Goal: Information Seeking & Learning: Learn about a topic

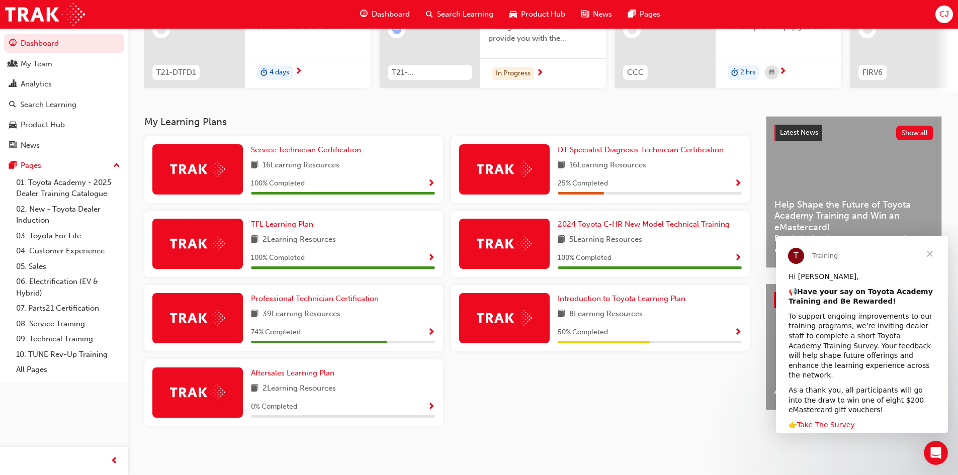
scroll to position [50, 0]
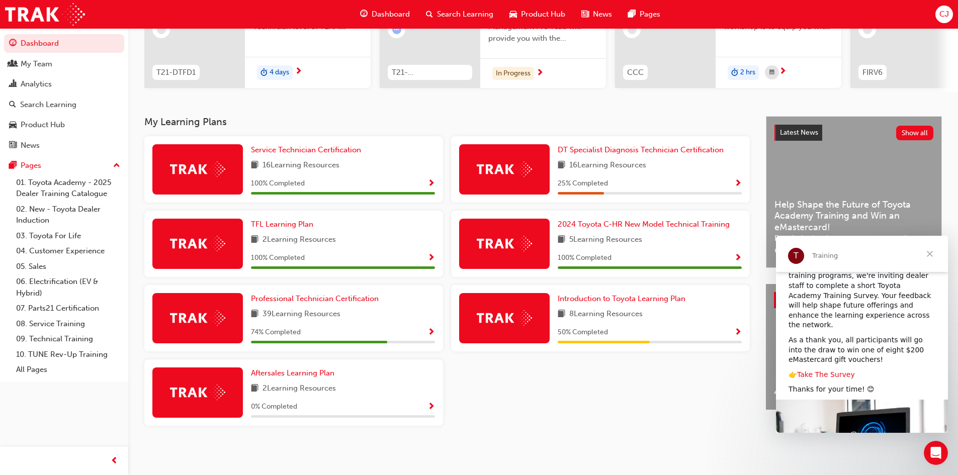
click at [820, 371] on link "Take The Survey" at bounding box center [826, 375] width 58 height 8
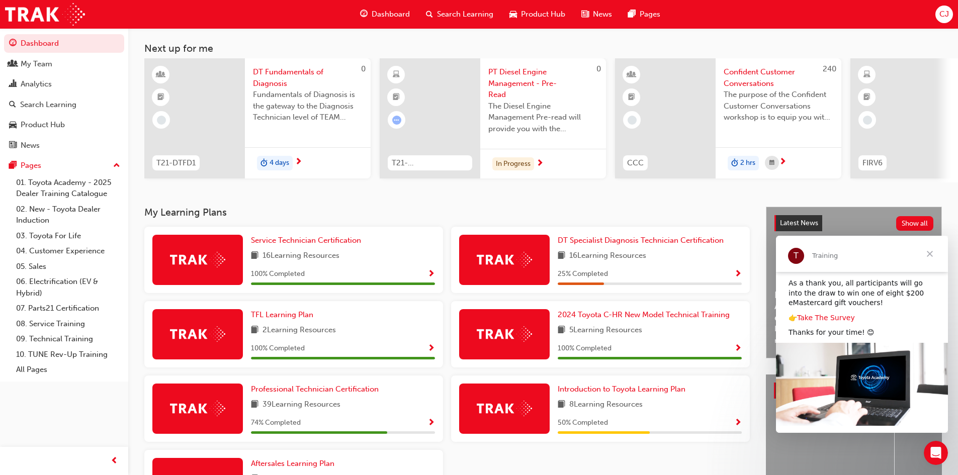
scroll to position [101, 0]
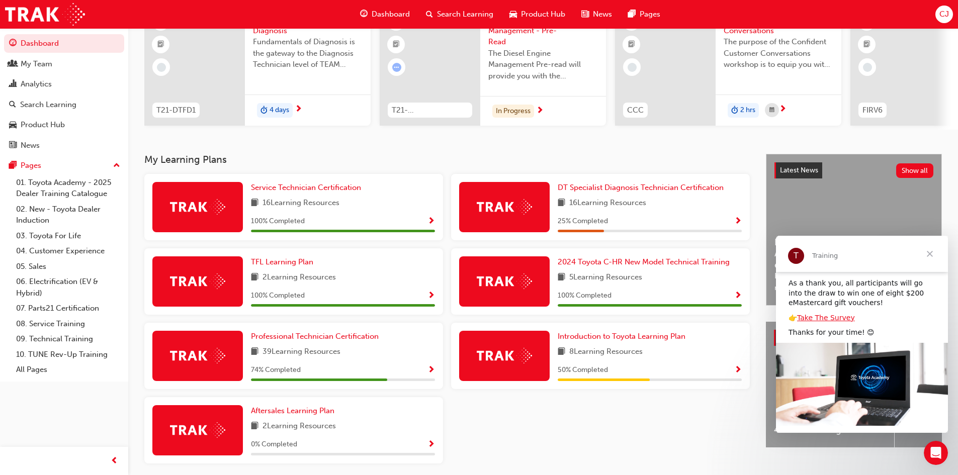
click at [931, 256] on span "Close" at bounding box center [930, 254] width 36 height 36
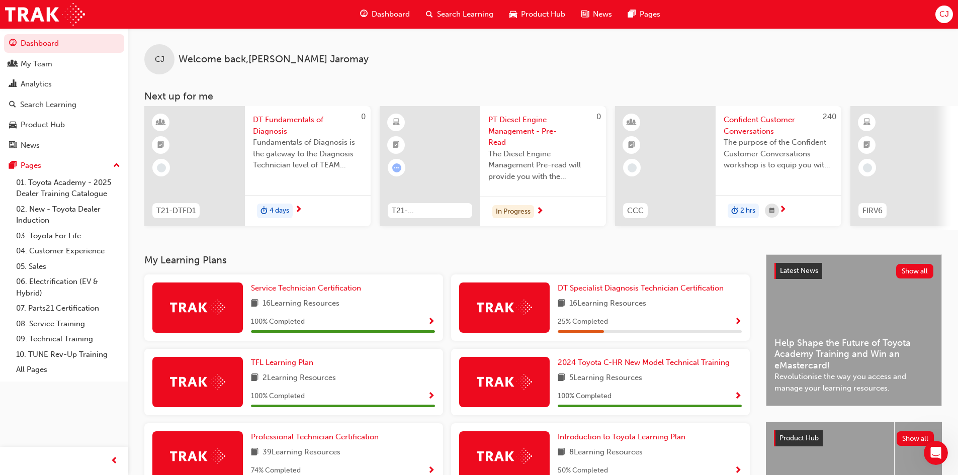
scroll to position [0, 597]
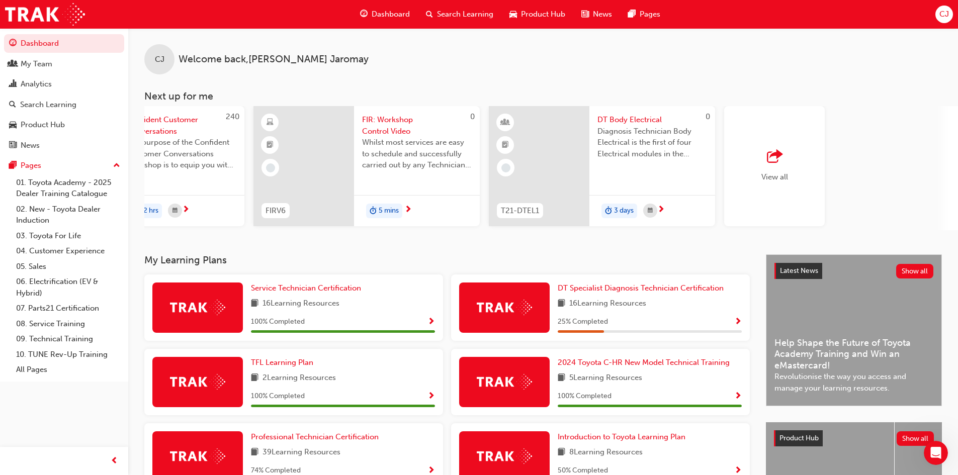
click at [777, 164] on span "outbound-icon" at bounding box center [774, 157] width 15 height 14
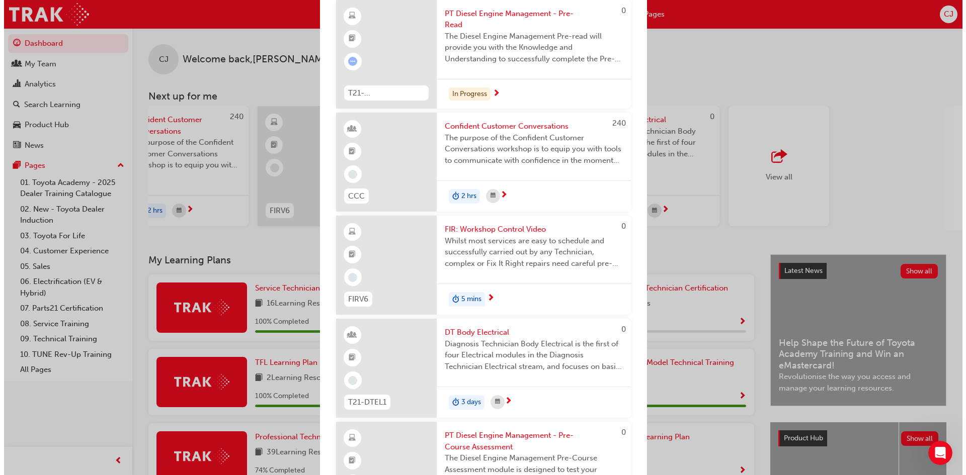
scroll to position [151, 0]
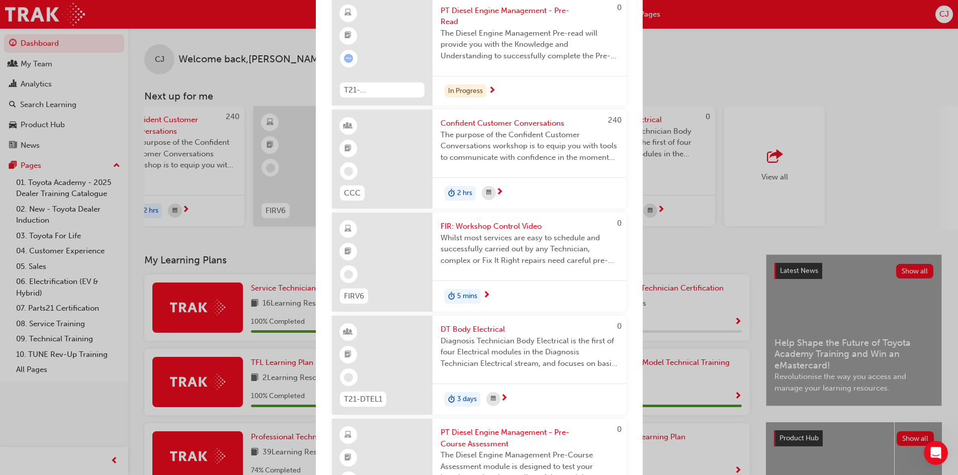
click at [466, 295] on span "5 mins" at bounding box center [467, 297] width 20 height 12
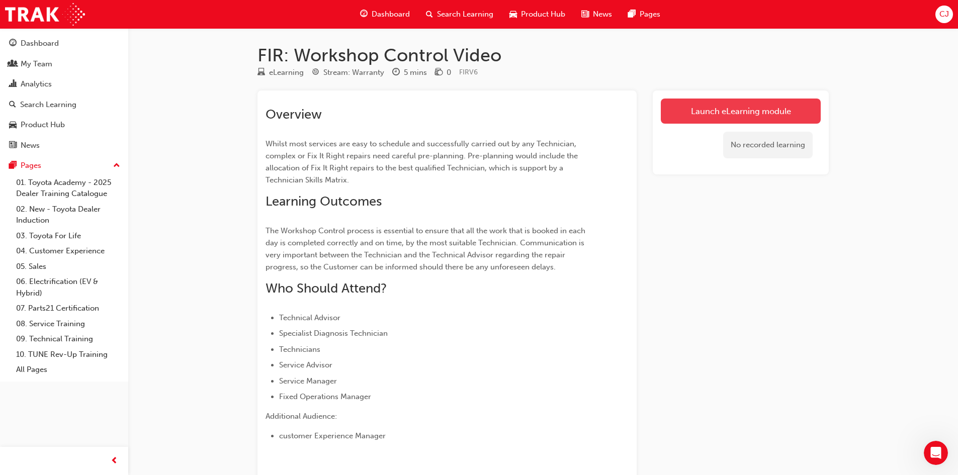
click at [756, 115] on link "Launch eLearning module" at bounding box center [741, 111] width 160 height 25
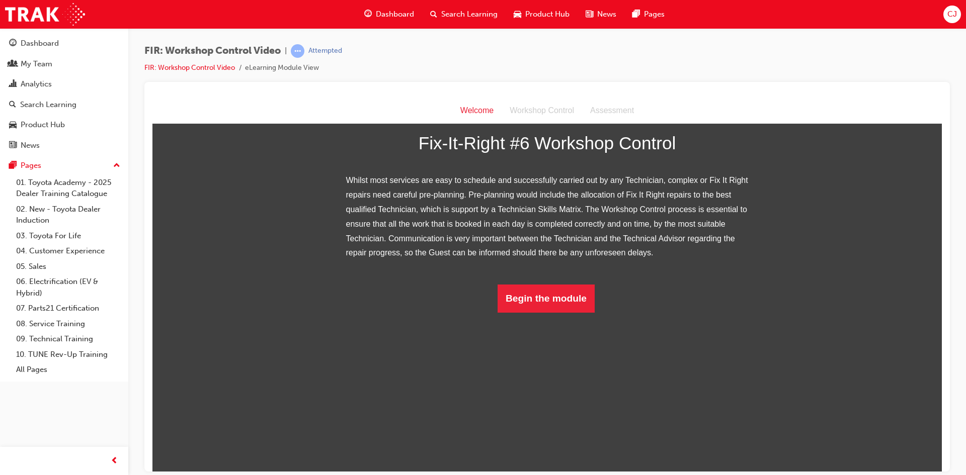
scroll to position [78, 0]
click at [546, 312] on button "Begin the module" at bounding box center [545, 298] width 97 height 28
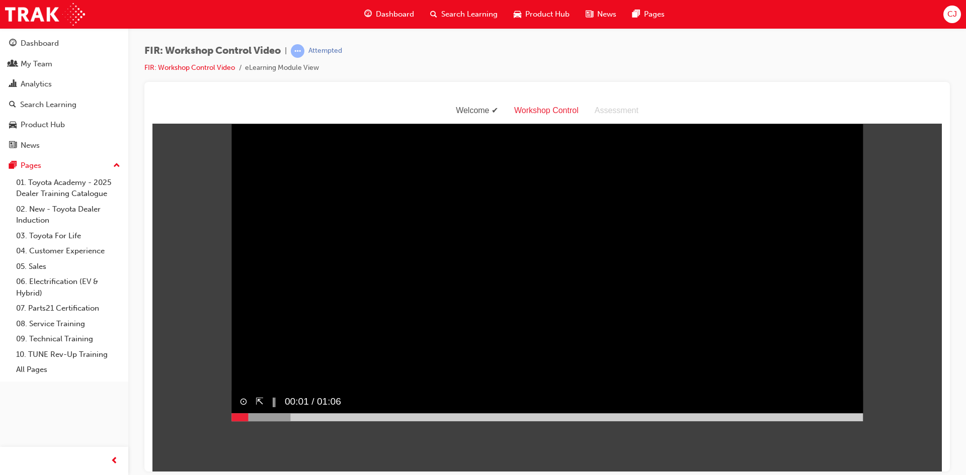
scroll to position [0, 0]
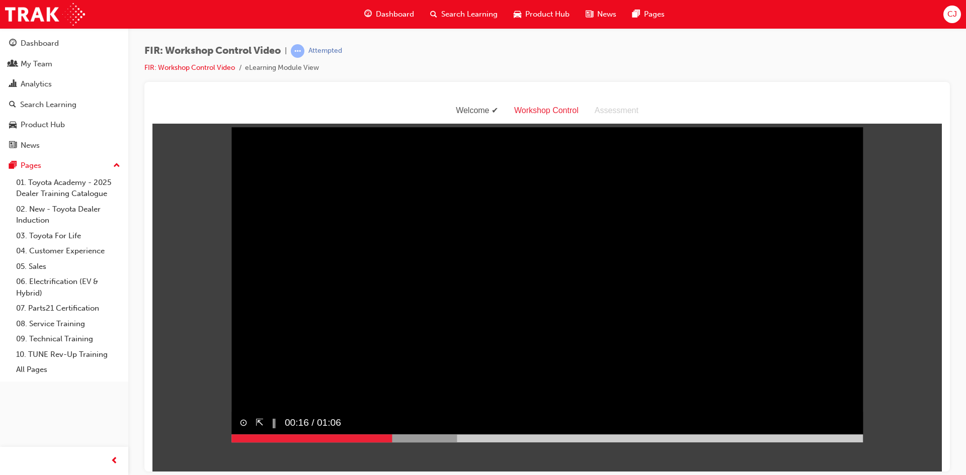
click at [233, 442] on div at bounding box center [311, 438] width 160 height 8
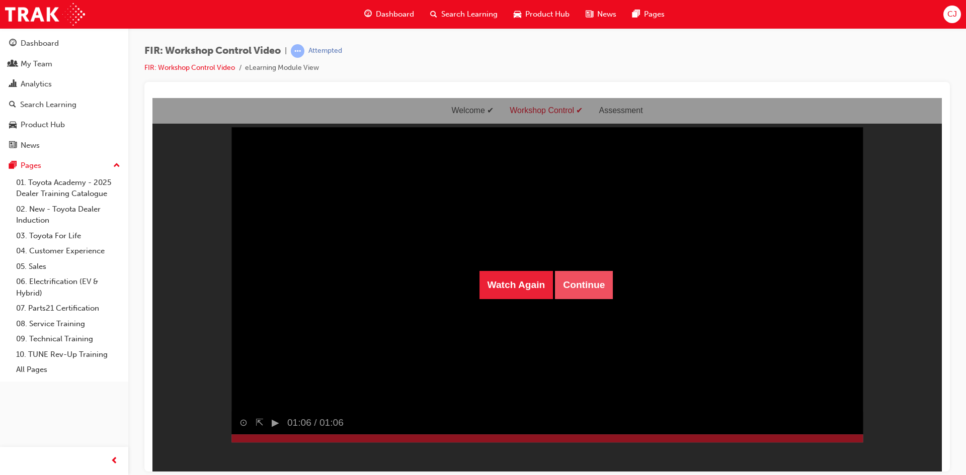
click at [579, 290] on button "Continue" at bounding box center [584, 285] width 58 height 28
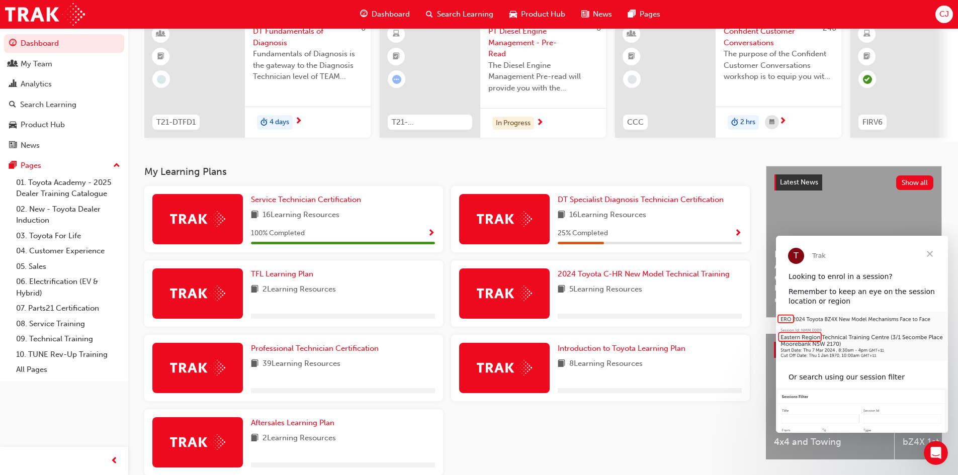
scroll to position [101, 0]
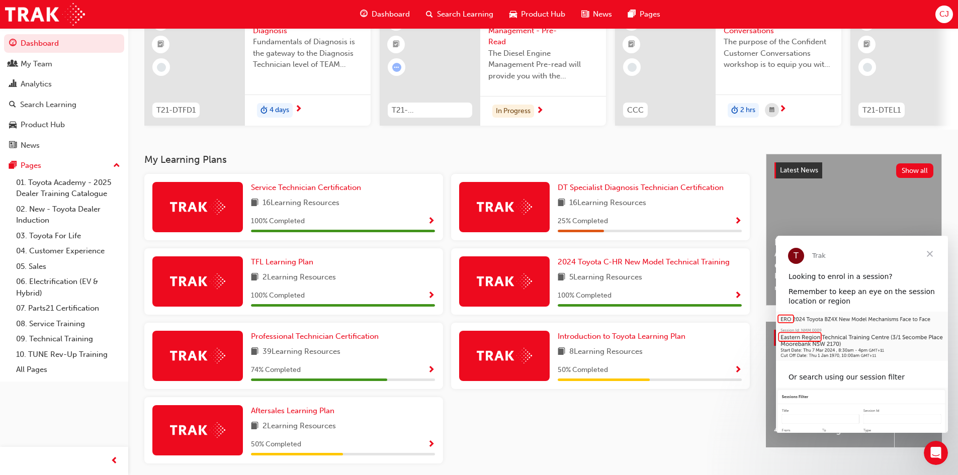
click at [934, 254] on span "Close" at bounding box center [930, 254] width 36 height 36
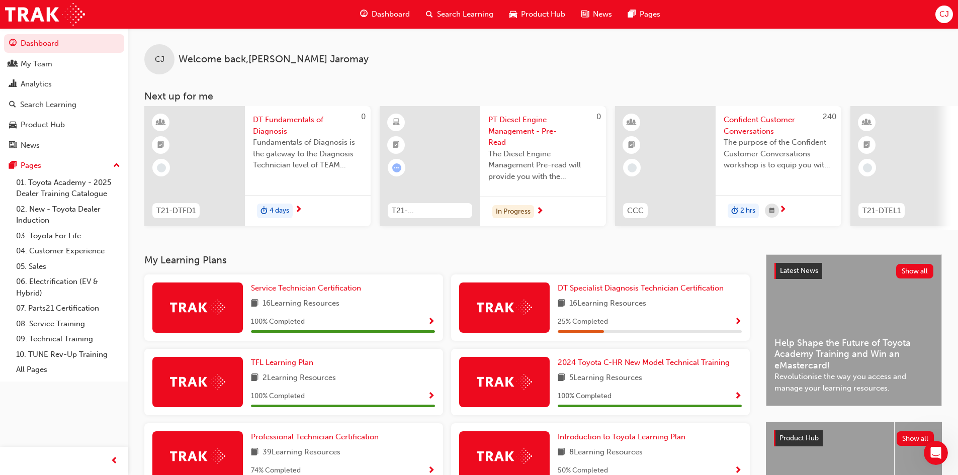
scroll to position [0, 597]
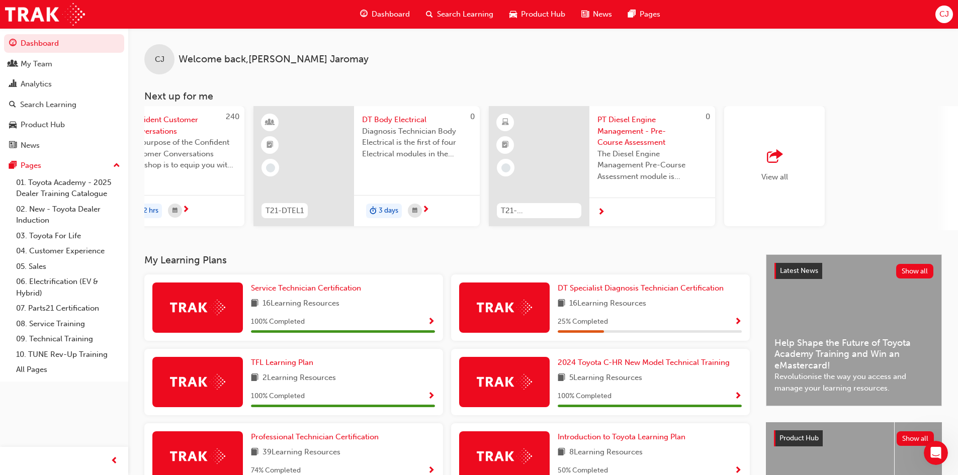
click at [770, 157] on span "outbound-icon" at bounding box center [774, 157] width 15 height 14
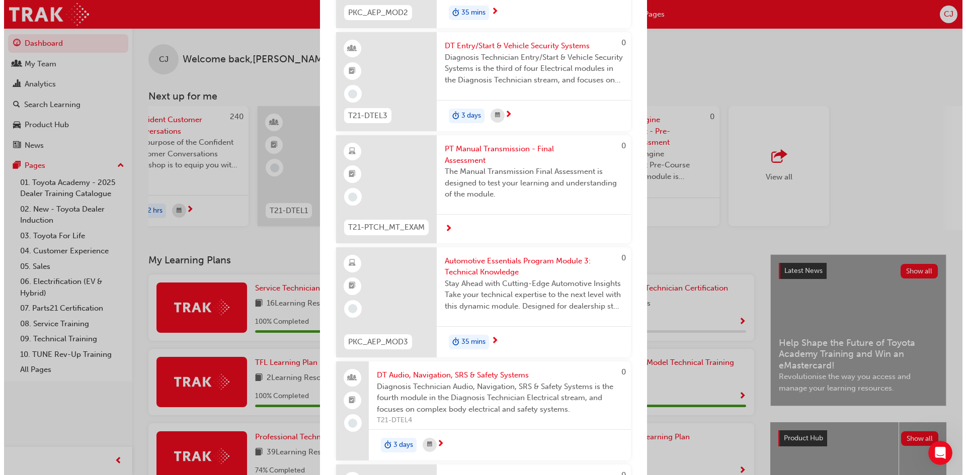
scroll to position [1006, 0]
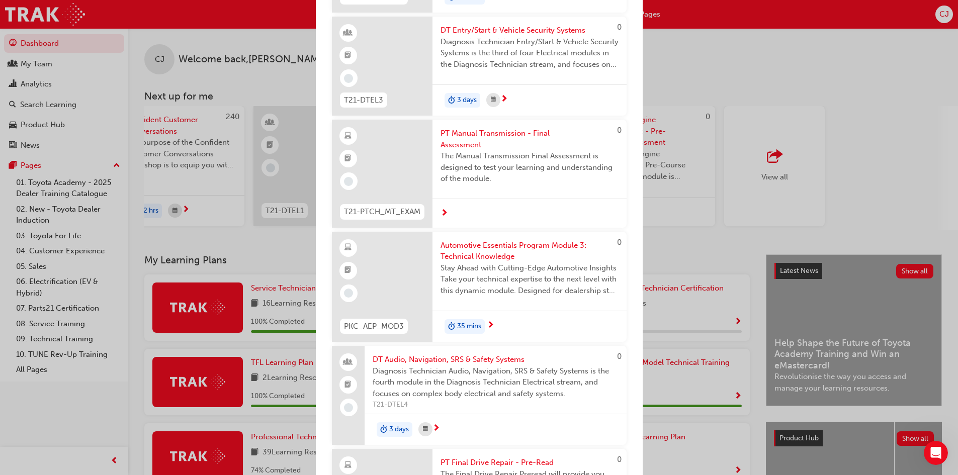
click at [471, 333] on span "35 mins" at bounding box center [469, 327] width 24 height 12
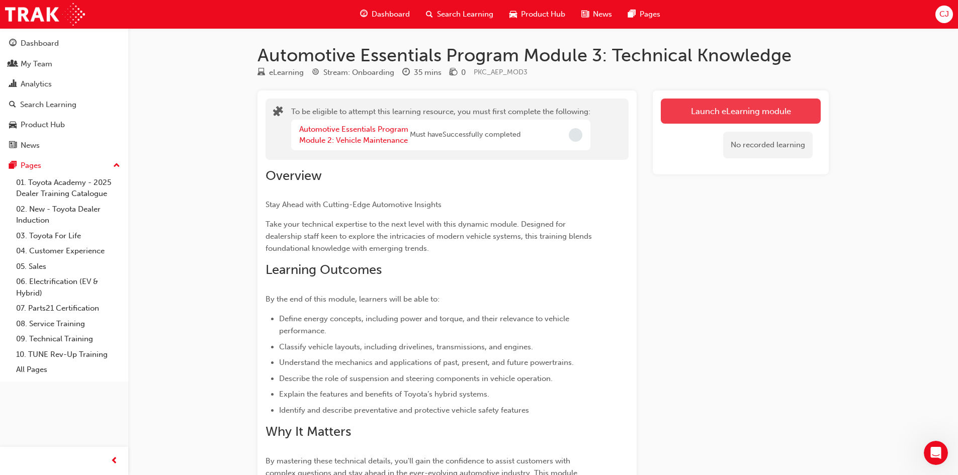
click at [724, 116] on button "Launch eLearning module" at bounding box center [741, 111] width 160 height 25
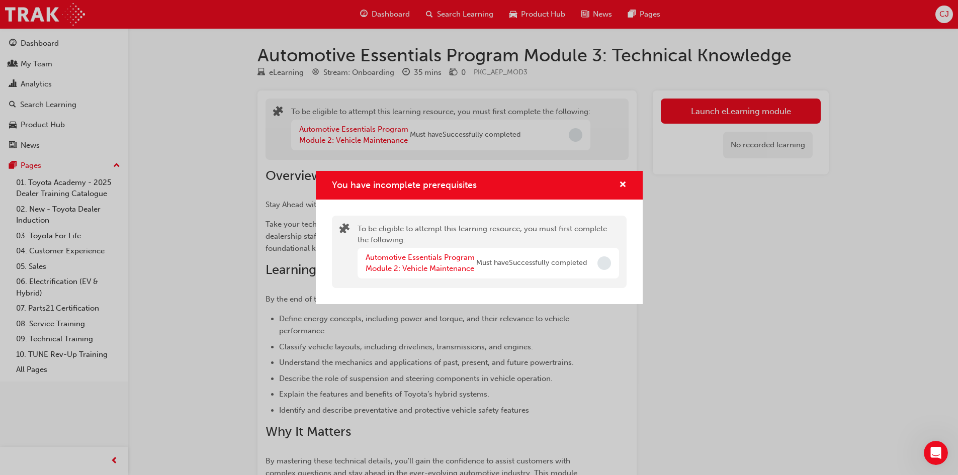
click at [443, 263] on div "Automotive Essentials Program Module 2: Vehicle Maintenance" at bounding box center [421, 263] width 111 height 23
click at [438, 272] on link "Automotive Essentials Program Module 2: Vehicle Maintenance" at bounding box center [420, 263] width 109 height 21
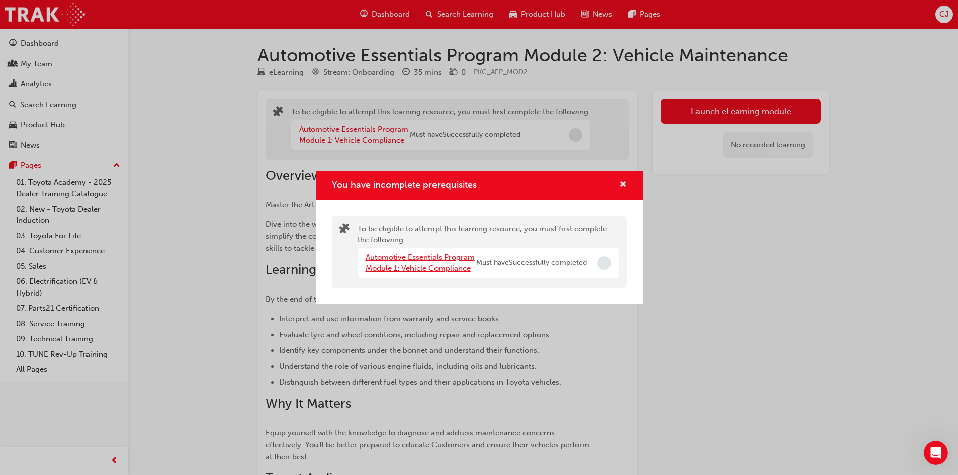
click at [441, 270] on link "Automotive Essentials Program Module 1: Vehicle Compliance" at bounding box center [420, 263] width 109 height 21
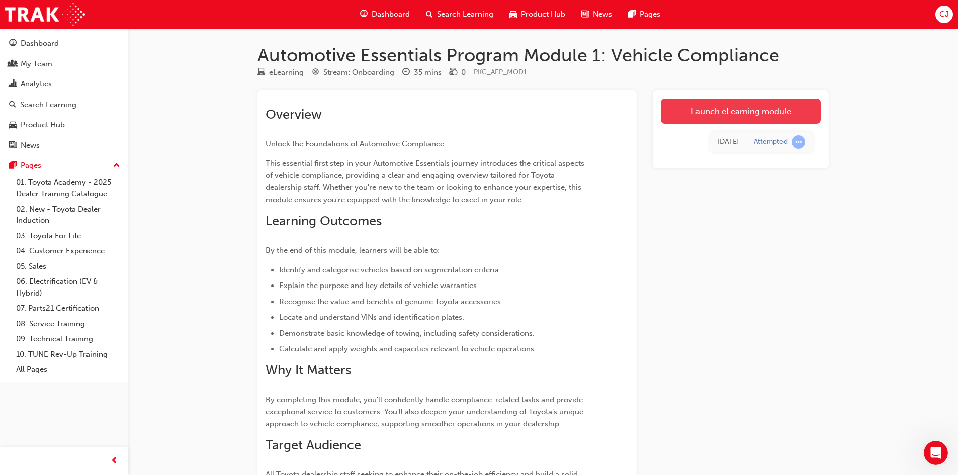
click at [738, 118] on link "Launch eLearning module" at bounding box center [741, 111] width 160 height 25
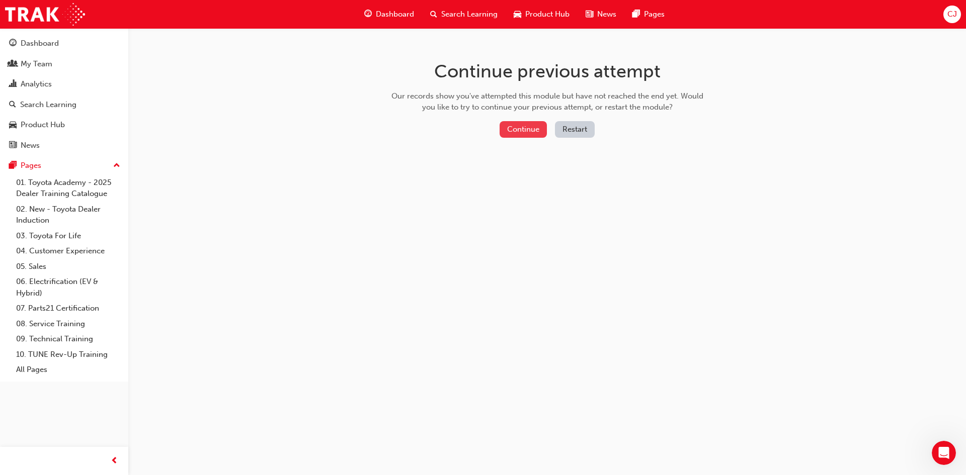
click at [534, 136] on button "Continue" at bounding box center [523, 129] width 47 height 17
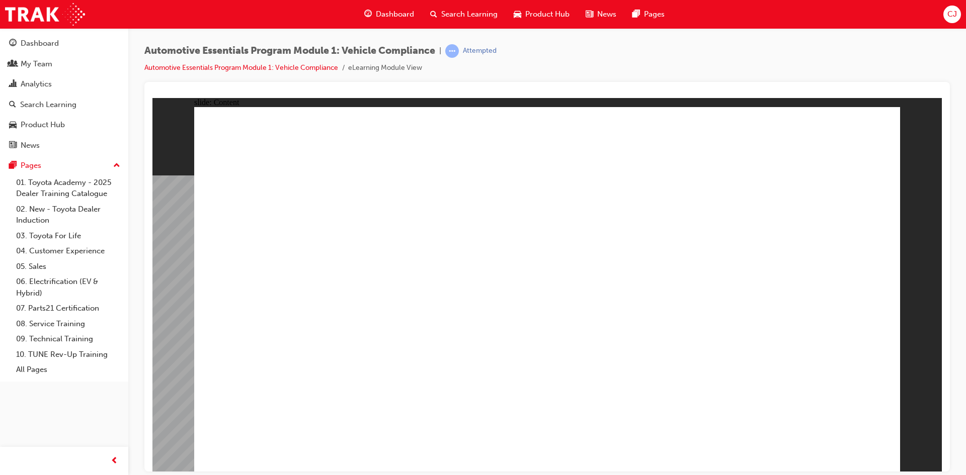
drag, startPoint x: 708, startPoint y: 359, endPoint x: 781, endPoint y: 343, distance: 74.6
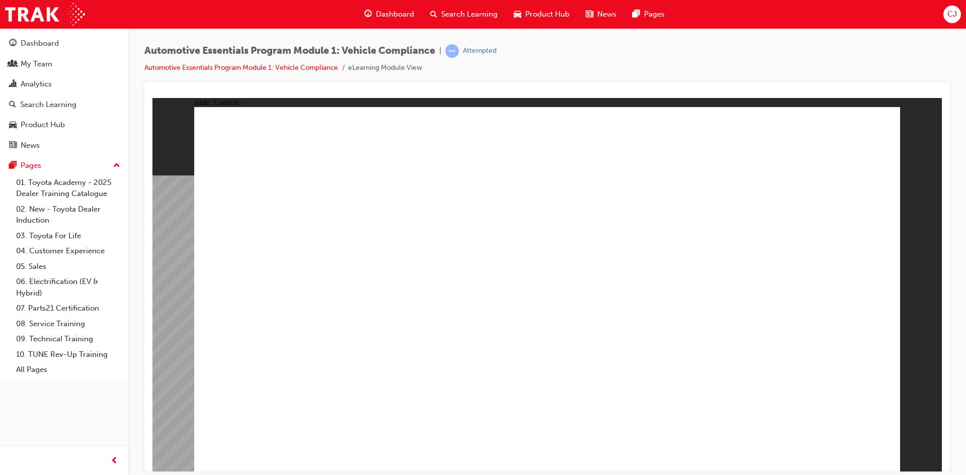
drag, startPoint x: 954, startPoint y: 450, endPoint x: 951, endPoint y: 460, distance: 10.5
click at [954, 453] on div "Automotive Essentials Program Module 1: Vehicle Compliance | Attempted Automoti…" at bounding box center [483, 237] width 966 height 475
click at [951, 460] on div "Automotive Essentials Program Module 1: Vehicle Compliance | Attempted Automoti…" at bounding box center [483, 237] width 966 height 475
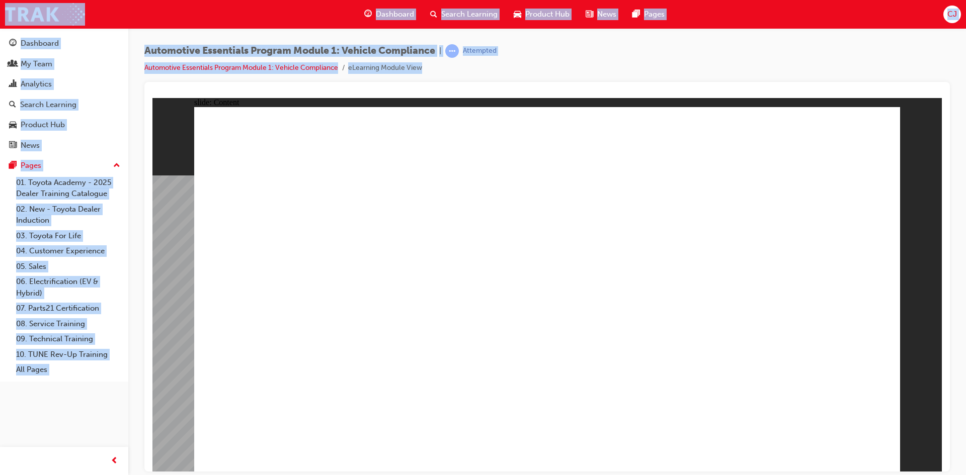
click at [951, 460] on div "Automotive Essentials Program Module 1: Vehicle Compliance | Attempted Automoti…" at bounding box center [483, 237] width 966 height 475
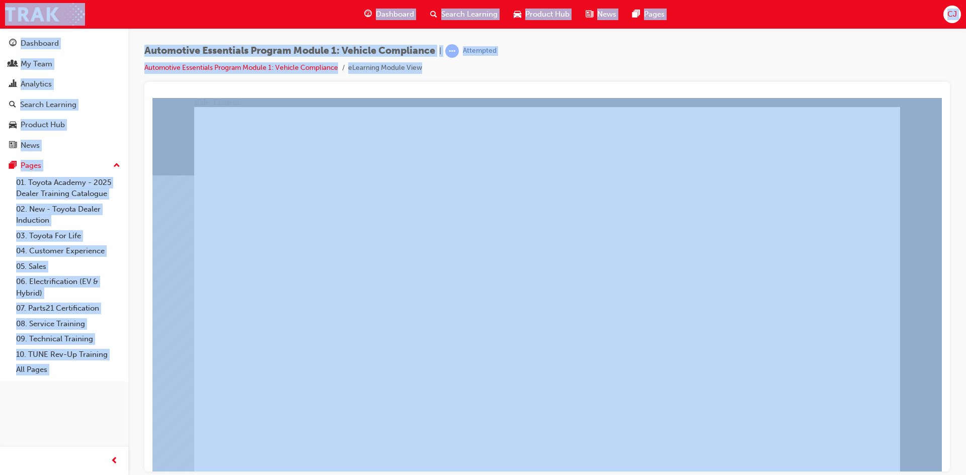
click at [951, 460] on div "Automotive Essentials Program Module 1: Vehicle Compliance | Attempted Automoti…" at bounding box center [483, 237] width 966 height 475
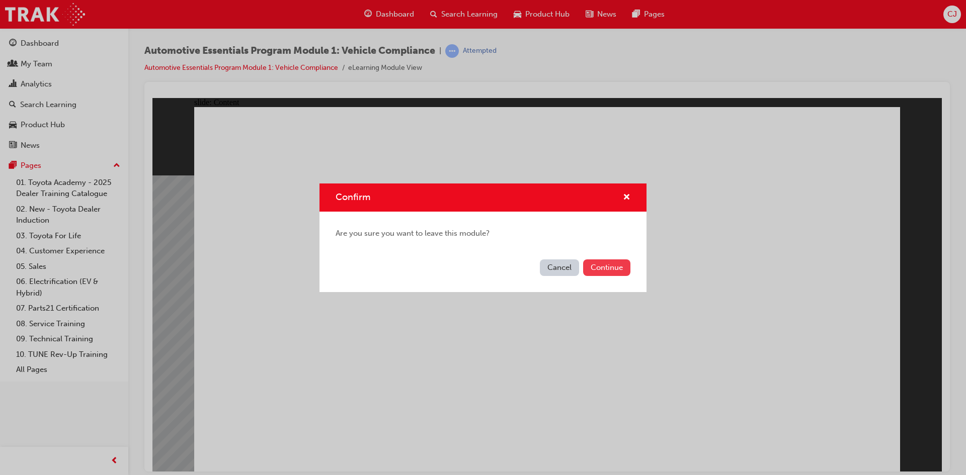
click at [605, 272] on button "Continue" at bounding box center [606, 268] width 47 height 17
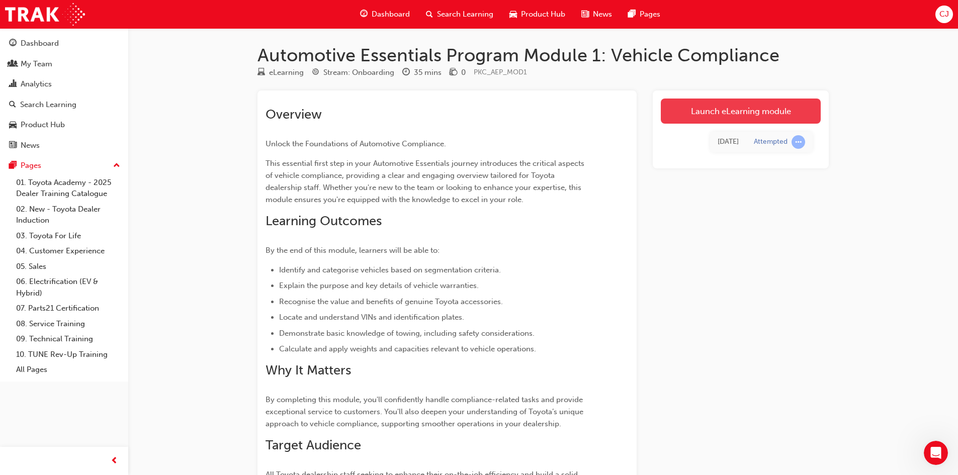
click at [733, 114] on link "Launch eLearning module" at bounding box center [741, 111] width 160 height 25
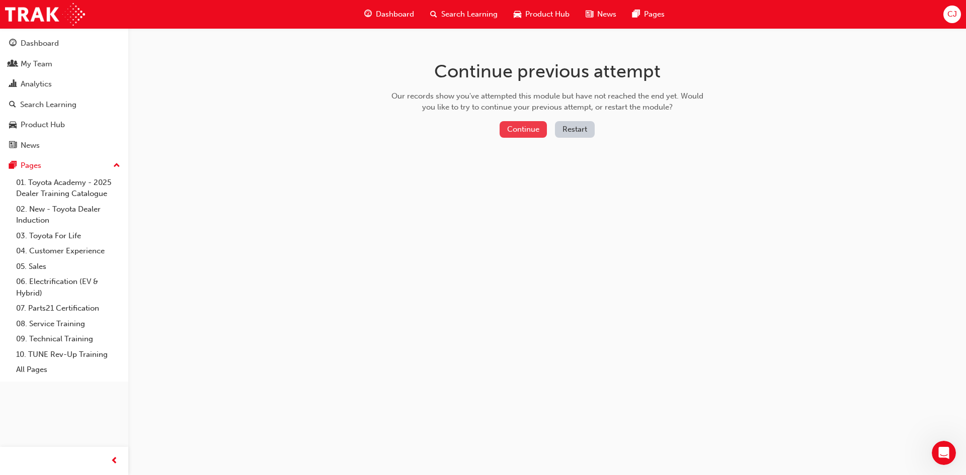
click at [512, 126] on button "Continue" at bounding box center [523, 129] width 47 height 17
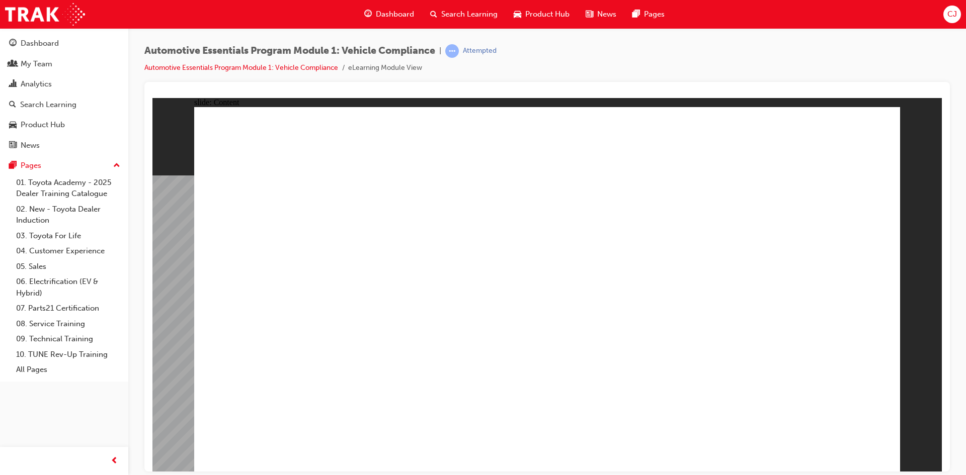
drag, startPoint x: 343, startPoint y: 365, endPoint x: 358, endPoint y: 402, distance: 39.5
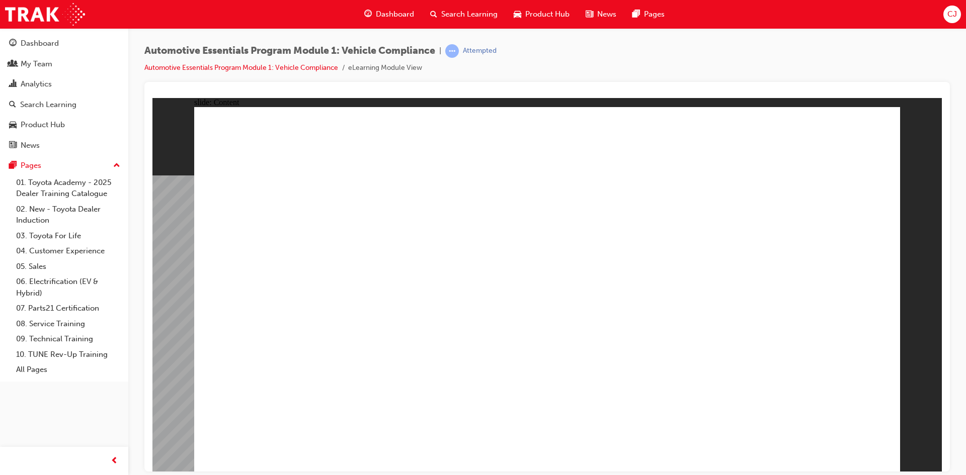
drag, startPoint x: 460, startPoint y: 404, endPoint x: 541, endPoint y: 390, distance: 82.6
drag, startPoint x: 644, startPoint y: 347, endPoint x: 654, endPoint y: 331, distance: 18.6
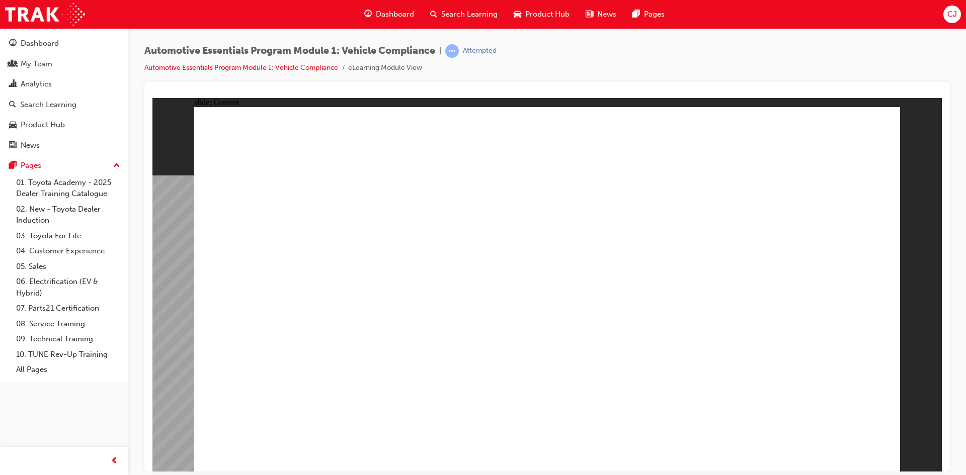
drag, startPoint x: 742, startPoint y: 315, endPoint x: 868, endPoint y: 403, distance: 152.8
